Goal: Register for event/course

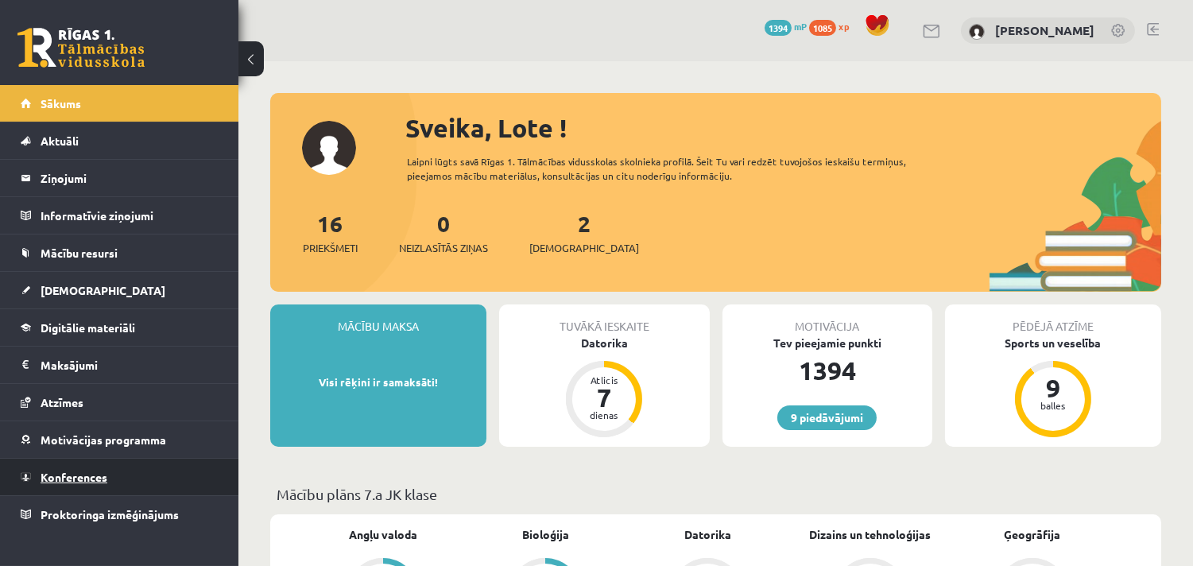
click at [176, 473] on link "Konferences" at bounding box center [120, 476] width 198 height 37
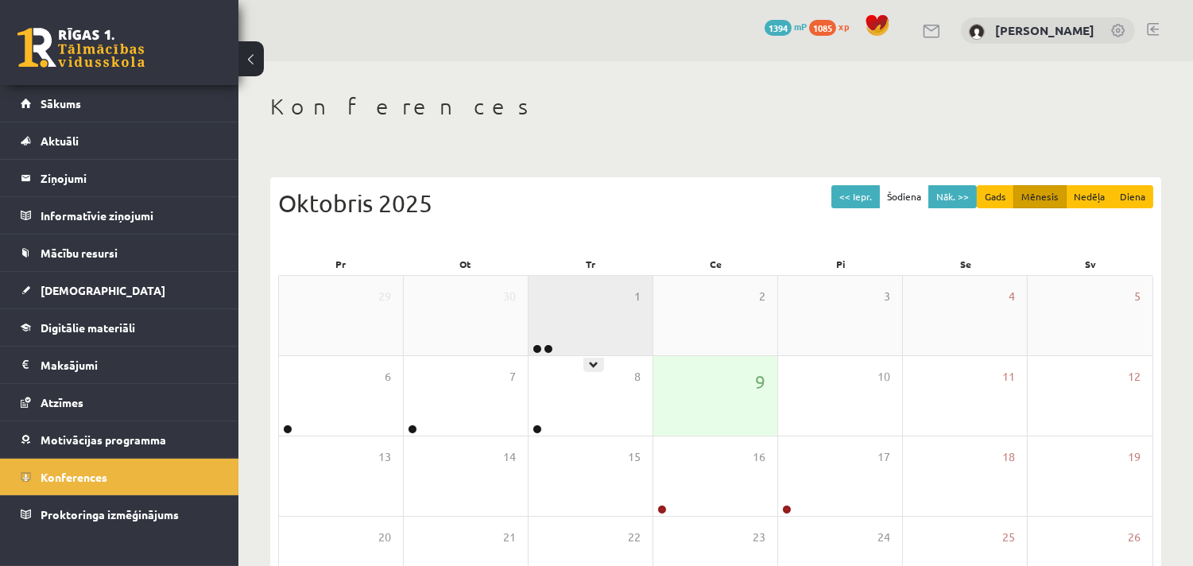
click at [552, 337] on div "1" at bounding box center [590, 315] width 124 height 79
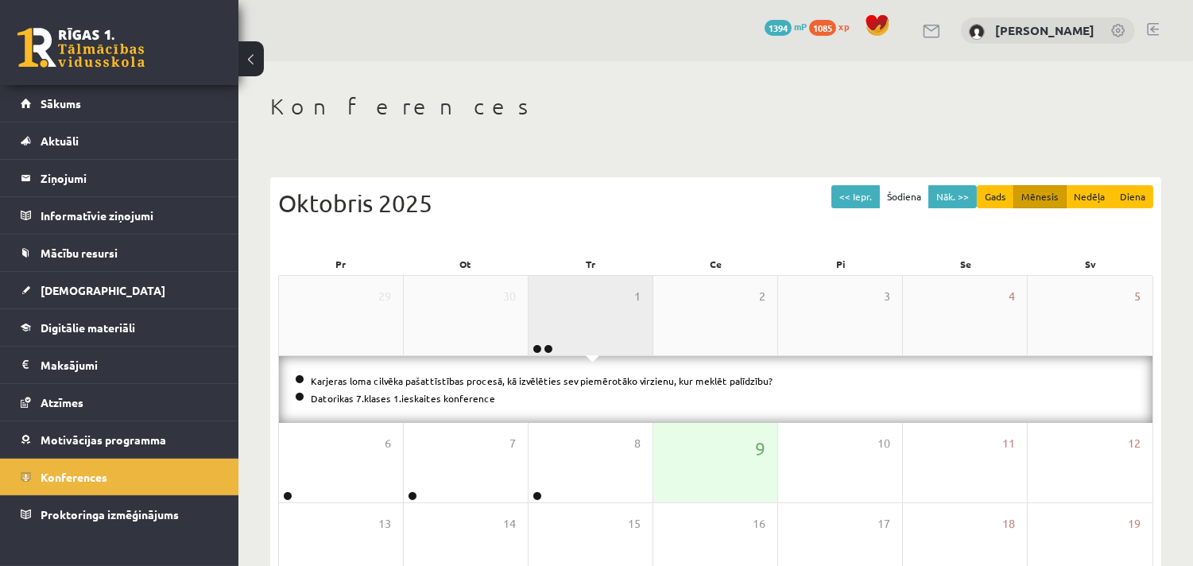
click at [552, 337] on div "1" at bounding box center [590, 315] width 124 height 79
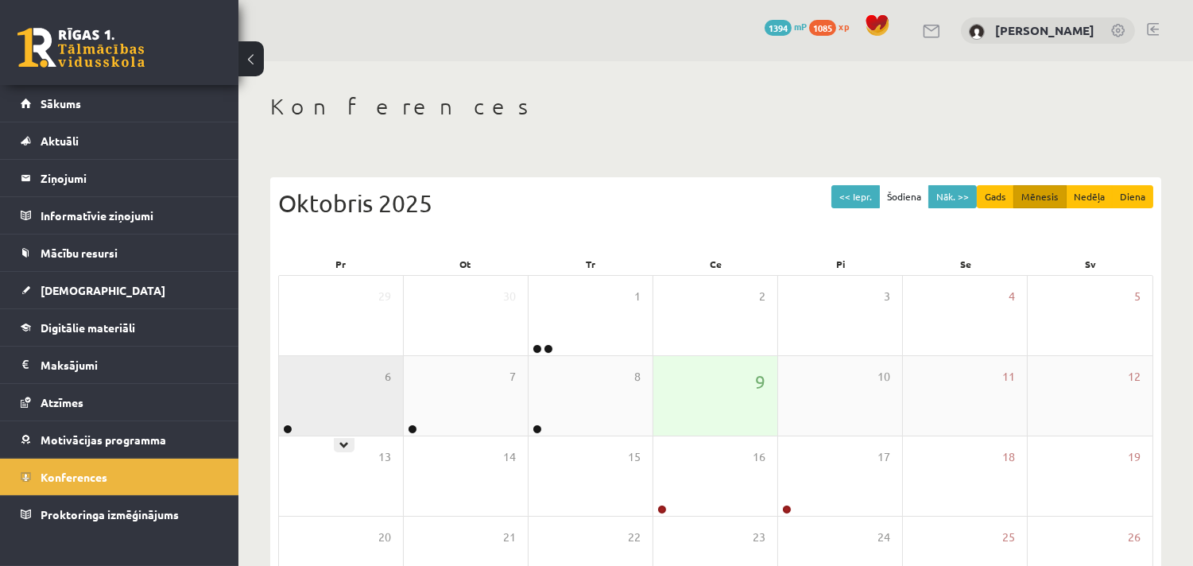
click at [348, 412] on div "6" at bounding box center [341, 395] width 124 height 79
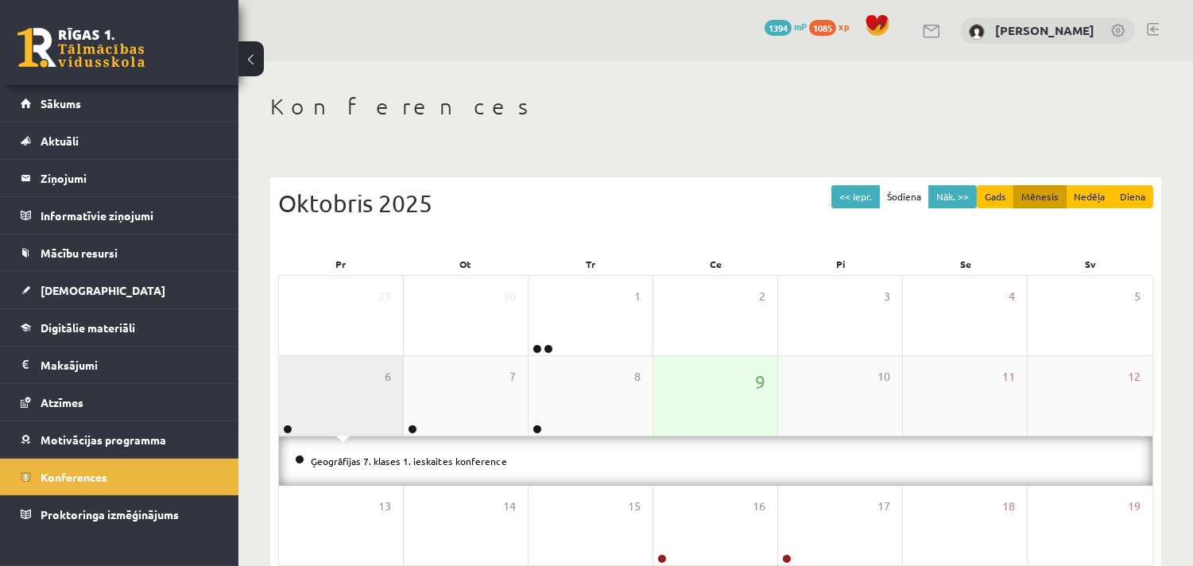
click at [348, 412] on div "6" at bounding box center [341, 395] width 124 height 79
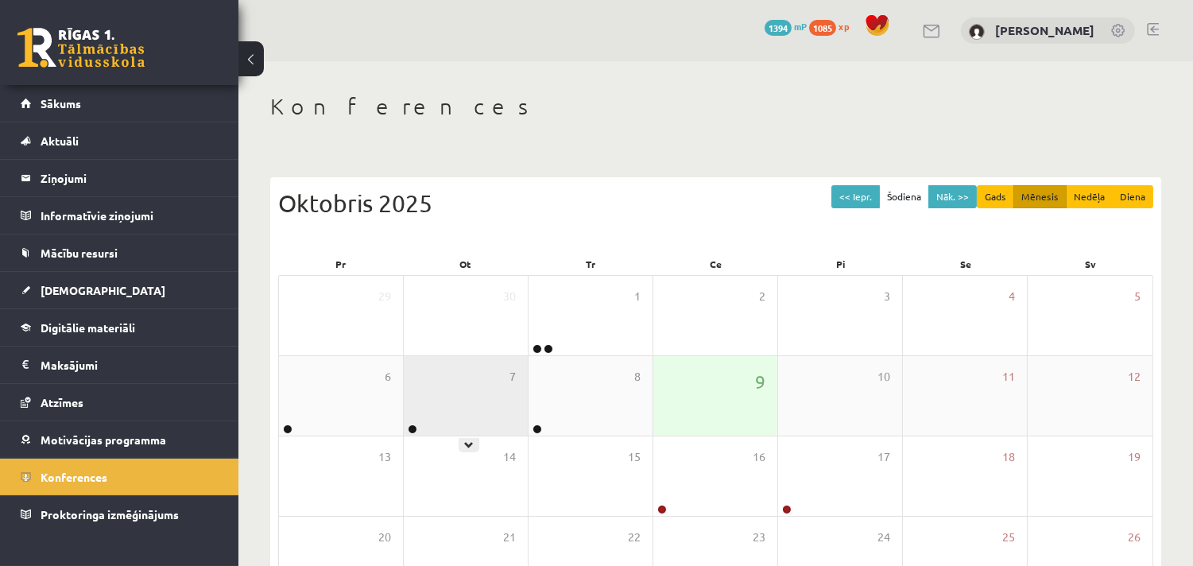
click at [422, 405] on div "7" at bounding box center [466, 395] width 124 height 79
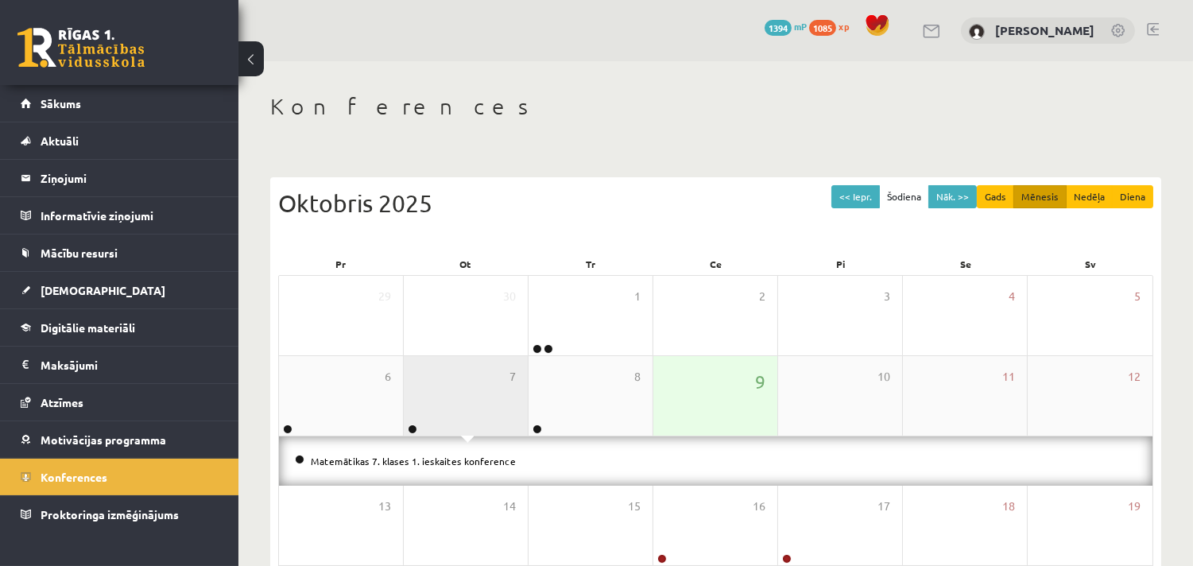
click at [422, 405] on div "7" at bounding box center [466, 395] width 124 height 79
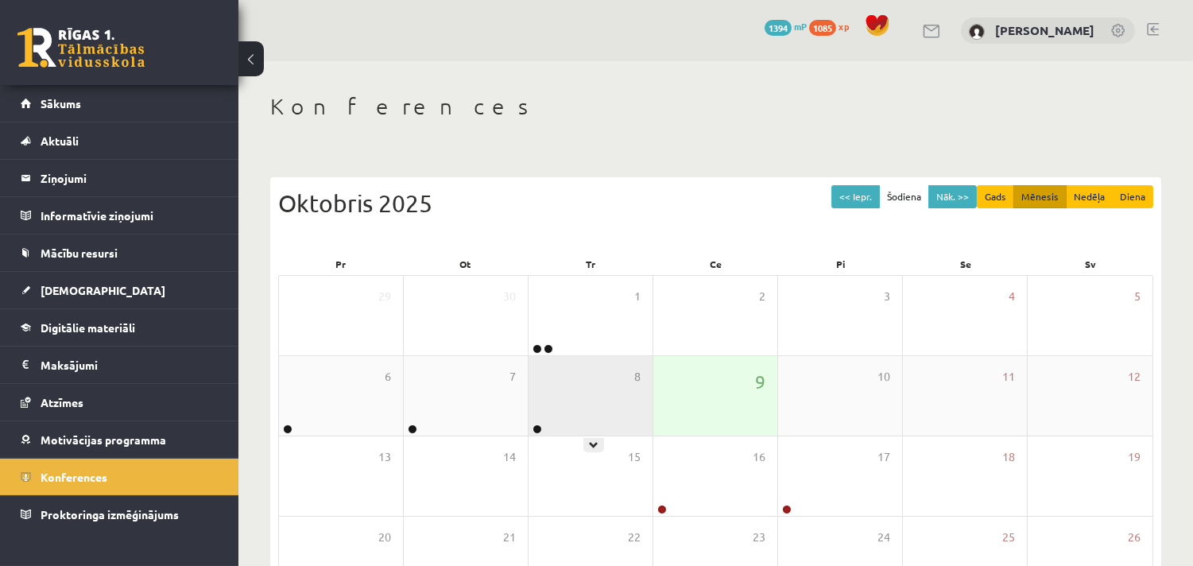
click at [540, 387] on div "8" at bounding box center [590, 395] width 124 height 79
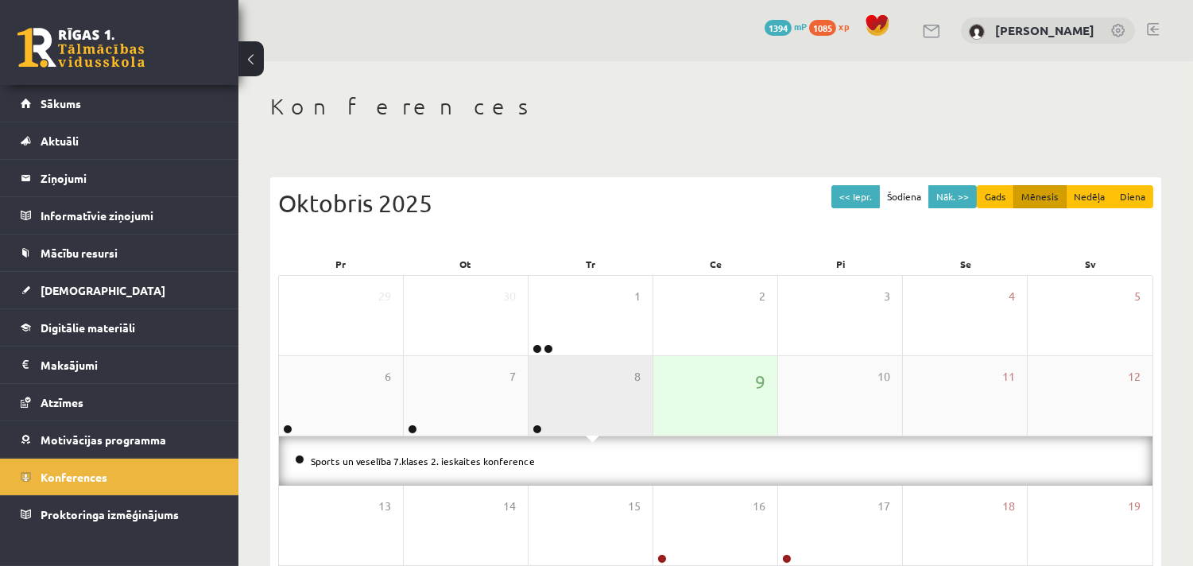
click at [540, 387] on div "8" at bounding box center [590, 395] width 124 height 79
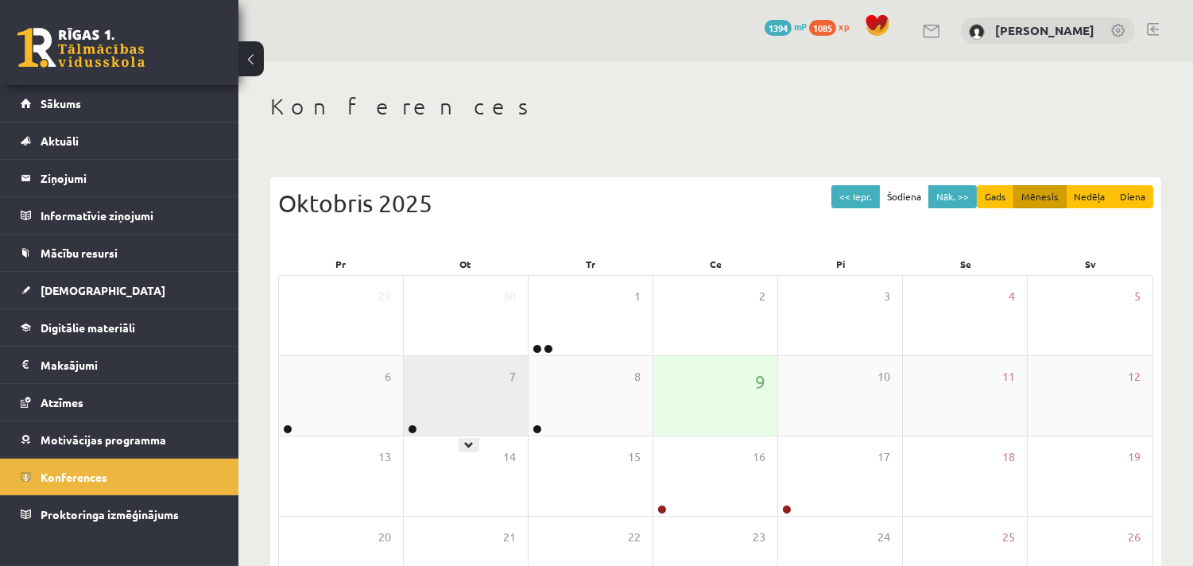
click at [453, 390] on div "7" at bounding box center [466, 395] width 124 height 79
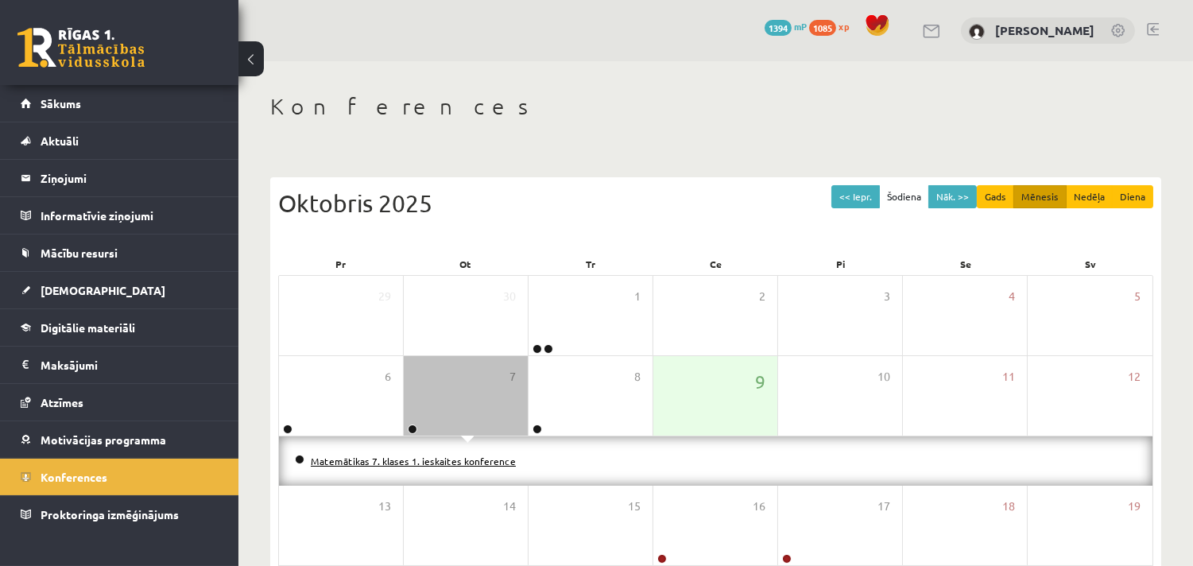
click at [441, 455] on link "Matemātikas 7. klases 1. ieskaites konference" at bounding box center [413, 460] width 205 height 13
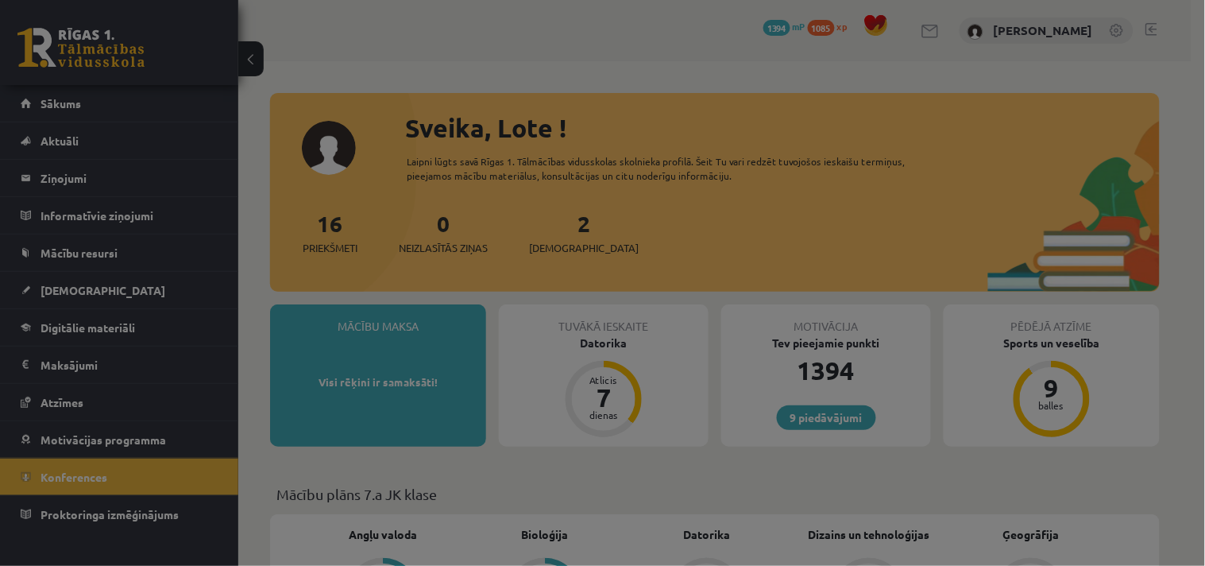
click at [591, 50] on div at bounding box center [602, 283] width 1205 height 566
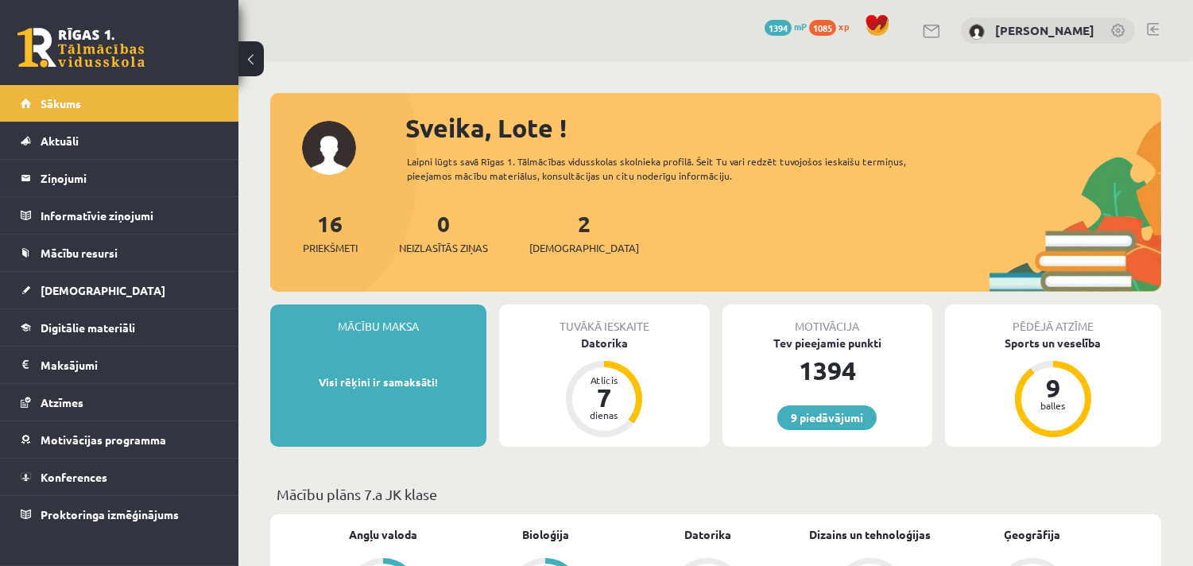
click at [525, 188] on div "Sveika, Lote ! Laipni lūgts savā Rīgas 1. Tālmācības vidusskolas skolnieka prof…" at bounding box center [715, 200] width 891 height 183
click at [522, 189] on div "Sveika, Lote ! Laipni lūgts savā Rīgas 1. Tālmācības vidusskolas skolnieka prof…" at bounding box center [715, 200] width 891 height 183
drag, startPoint x: 522, startPoint y: 189, endPoint x: 441, endPoint y: 75, distance: 139.6
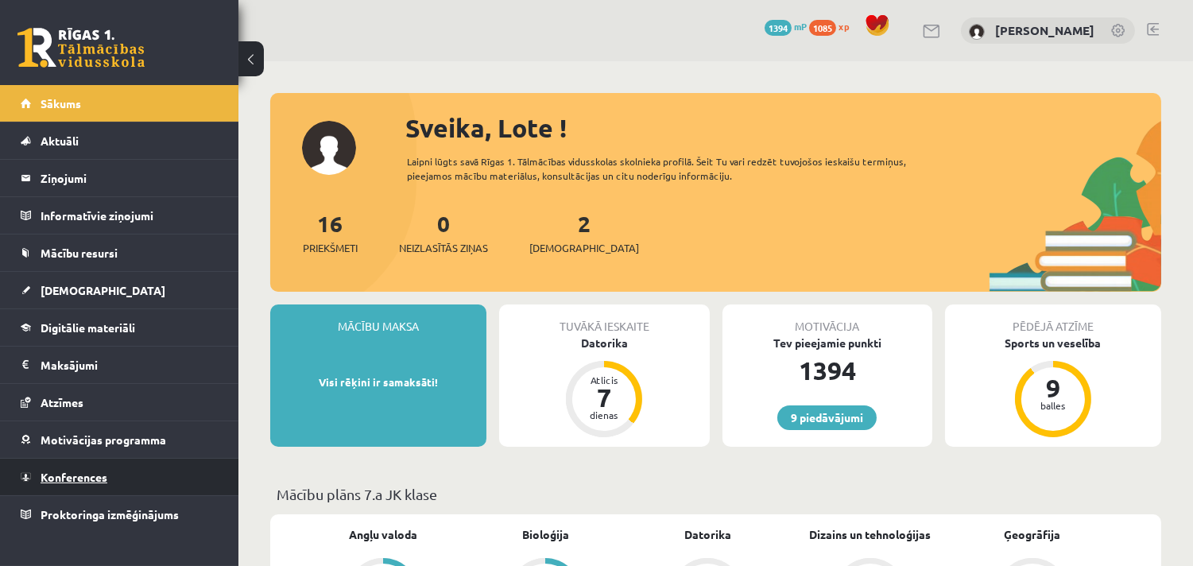
click at [153, 470] on link "Konferences" at bounding box center [120, 476] width 198 height 37
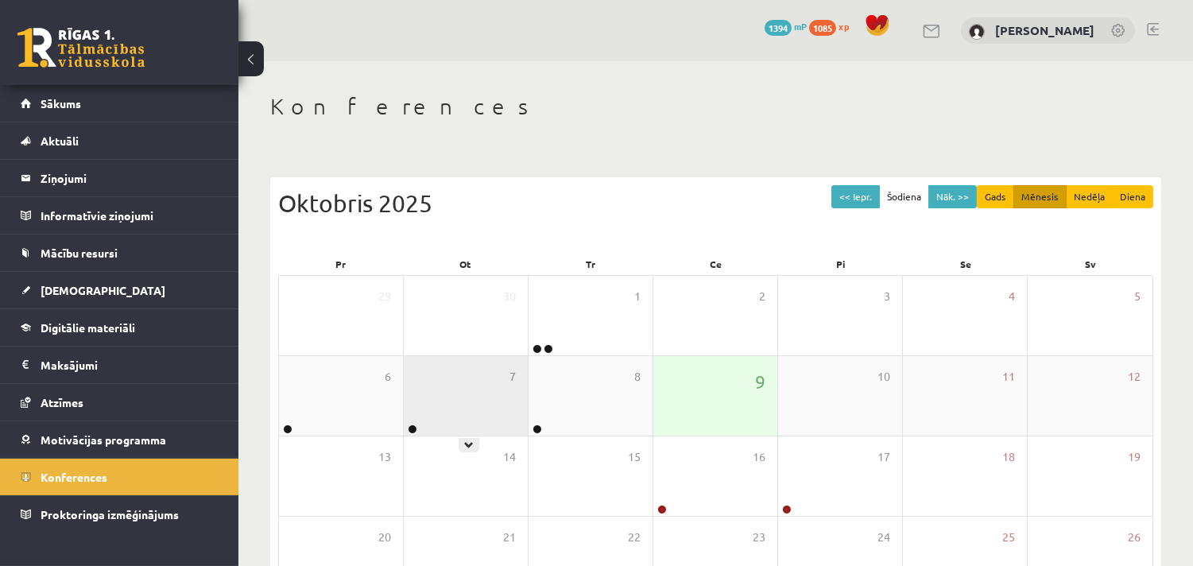
click at [470, 418] on div "7" at bounding box center [466, 395] width 124 height 79
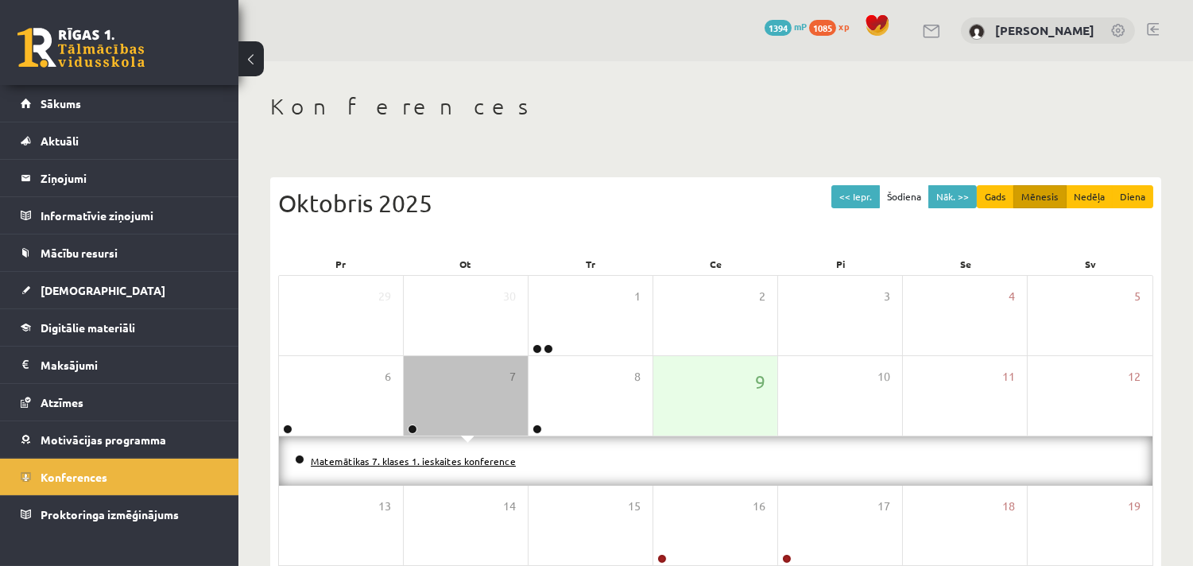
click at [420, 464] on link "Matemātikas 7. klases 1. ieskaites konference" at bounding box center [413, 460] width 205 height 13
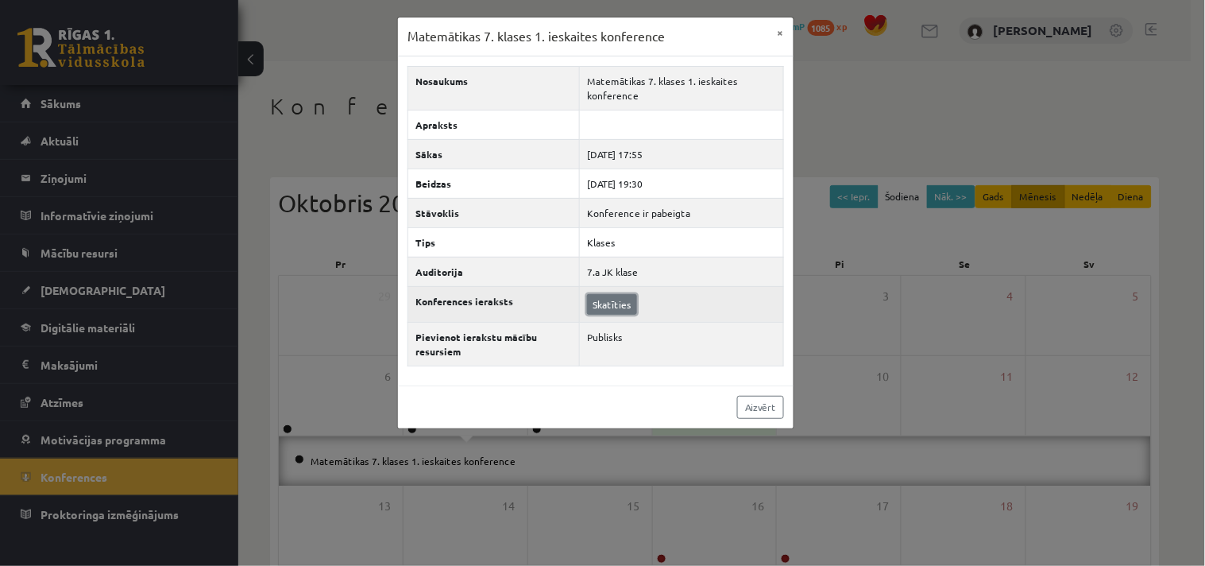
click at [615, 297] on link "Skatīties" at bounding box center [612, 304] width 50 height 21
